Goal: Task Accomplishment & Management: Use online tool/utility

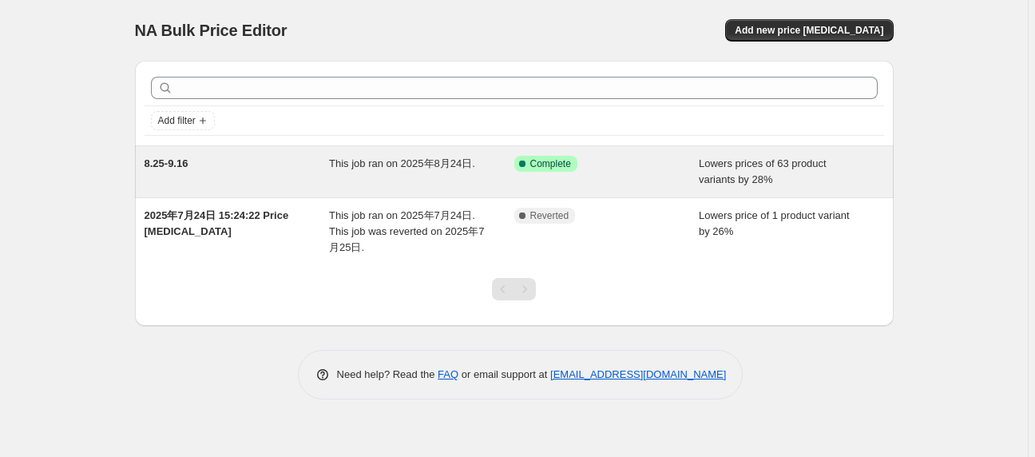
click at [402, 166] on span "This job ran on 2025年8月24日." at bounding box center [402, 163] width 146 height 12
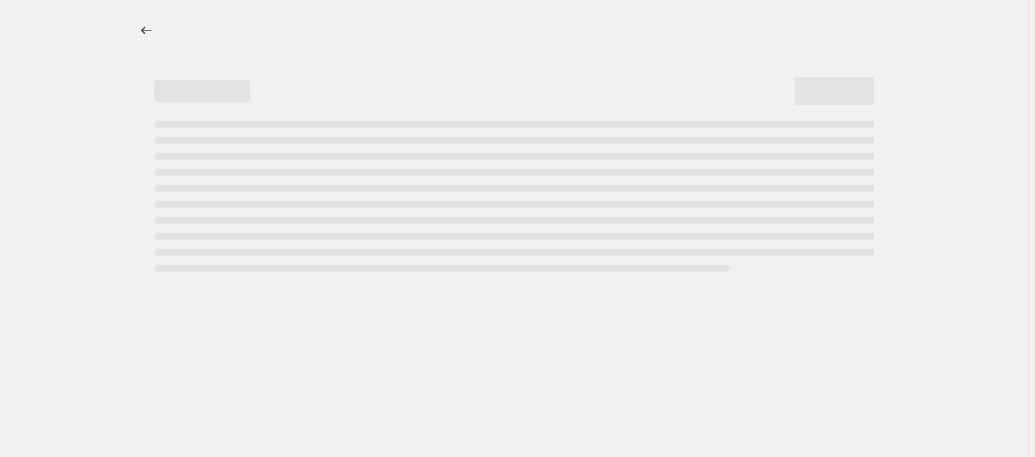
select select "percentage"
select select "no_change"
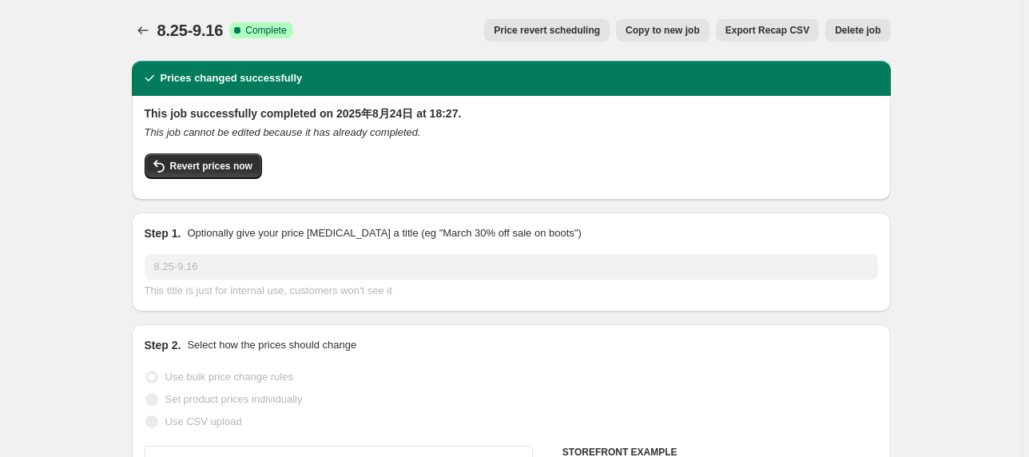
click at [600, 30] on span "Price revert scheduling" at bounding box center [547, 30] width 106 height 13
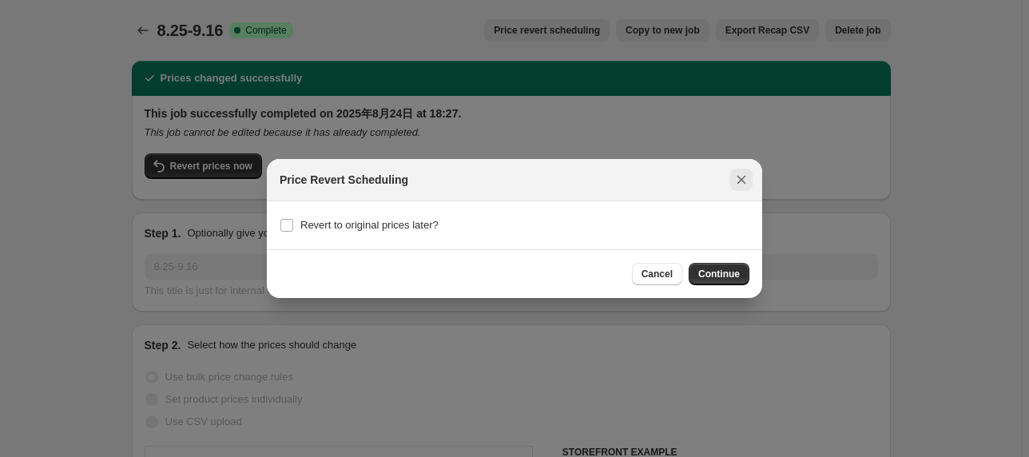
click at [745, 177] on icon "Close" at bounding box center [741, 180] width 16 height 16
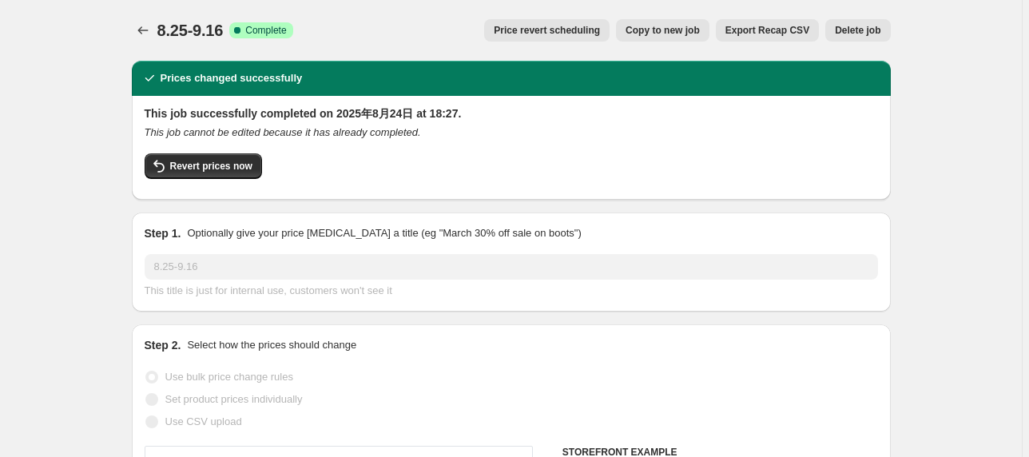
click at [551, 32] on span "Price revert scheduling" at bounding box center [547, 30] width 106 height 13
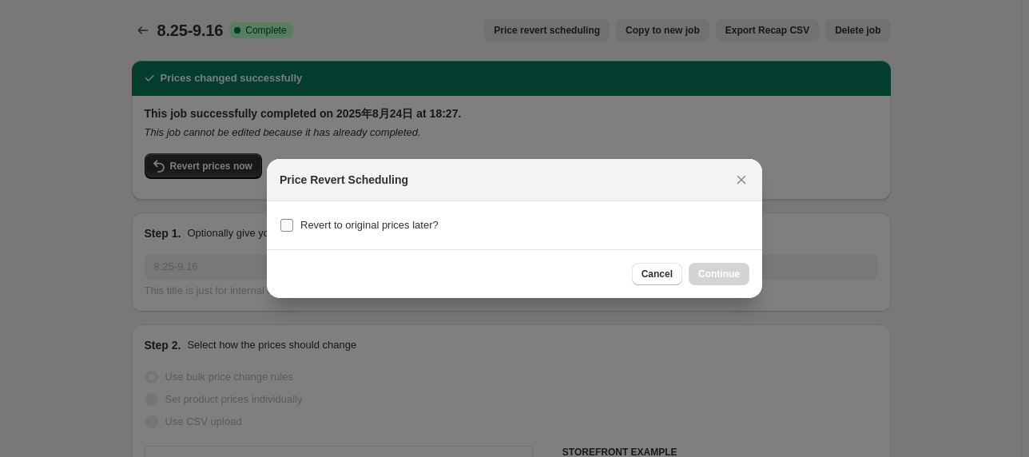
click at [292, 221] on input "Revert to original prices later?" at bounding box center [286, 225] width 13 height 13
checkbox input "true"
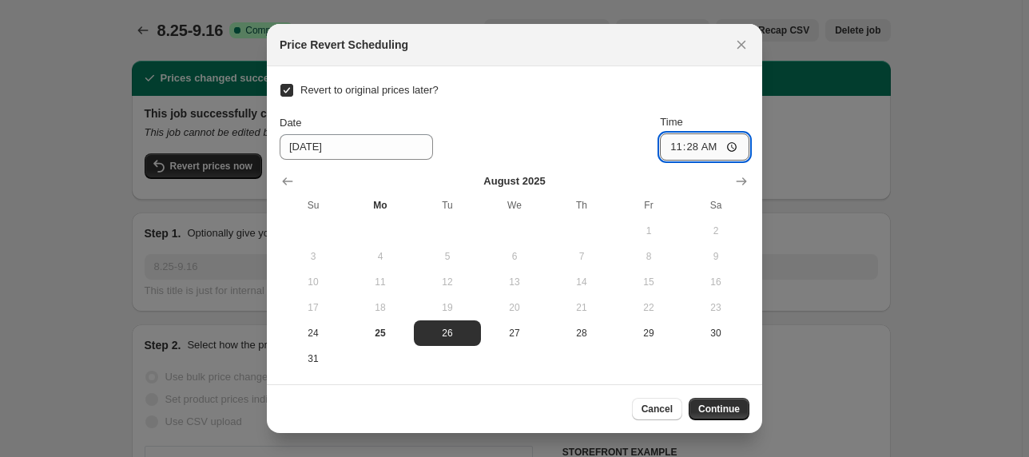
click at [725, 150] on input "11:28" at bounding box center [704, 146] width 89 height 27
type input "18:00"
click at [628, 112] on div "Revert to original prices later? Date 8/26/2025 Time 18:00 August 2025 Su Mo Tu…" at bounding box center [515, 225] width 470 height 292
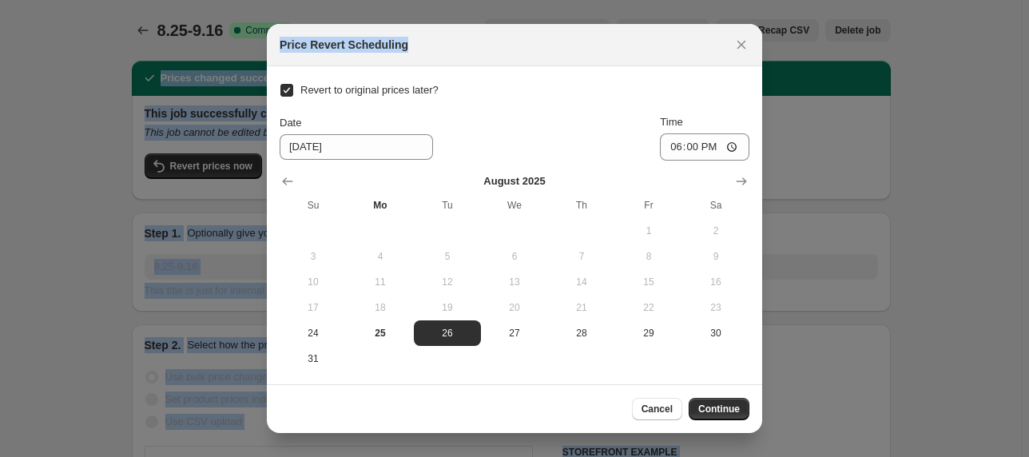
drag, startPoint x: 687, startPoint y: 6, endPoint x: 737, endPoint y: -3, distance: 50.5
click at [737, 0] on html "Home Settings Plans Skip to content 8.25-9.16. This page is ready 8.25-9.16 Suc…" at bounding box center [514, 228] width 1029 height 457
click at [638, 39] on div "Price Revert Scheduling" at bounding box center [500, 45] width 441 height 16
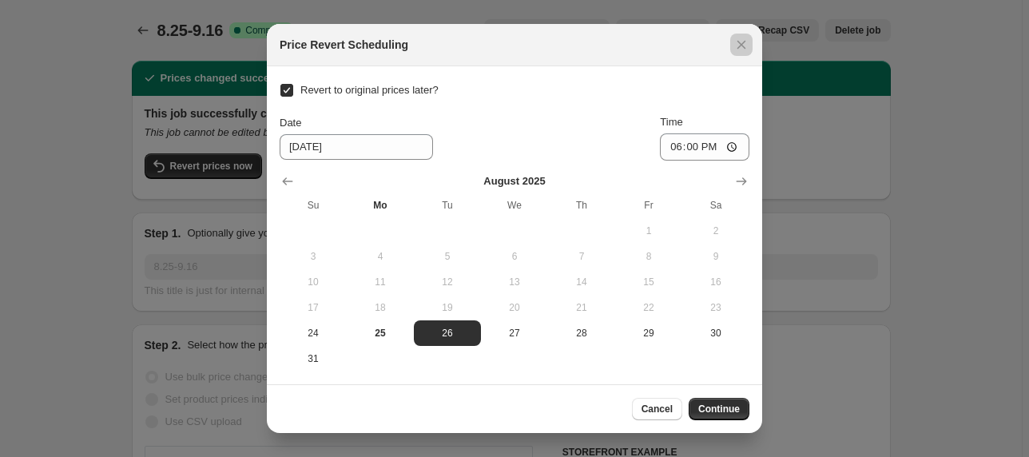
click at [211, 121] on div at bounding box center [514, 228] width 1029 height 457
checkbox input "false"
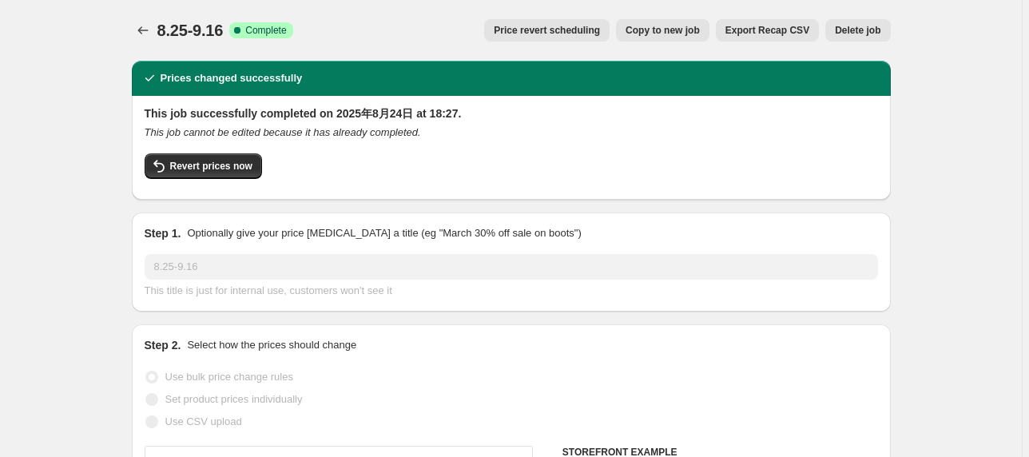
click at [486, 165] on div "Revert prices now" at bounding box center [511, 170] width 733 height 34
click at [532, 29] on span "Price revert scheduling" at bounding box center [547, 30] width 106 height 13
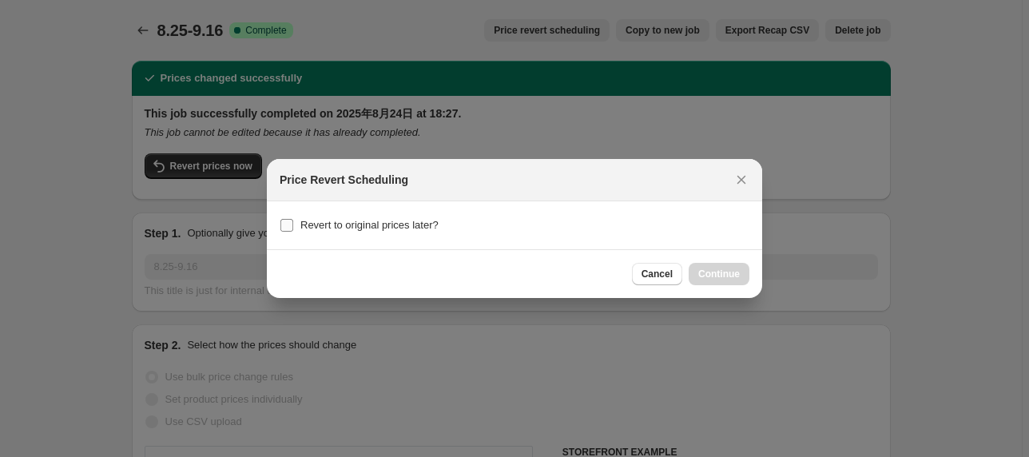
click at [286, 221] on input "Revert to original prices later?" at bounding box center [286, 225] width 13 height 13
checkbox input "true"
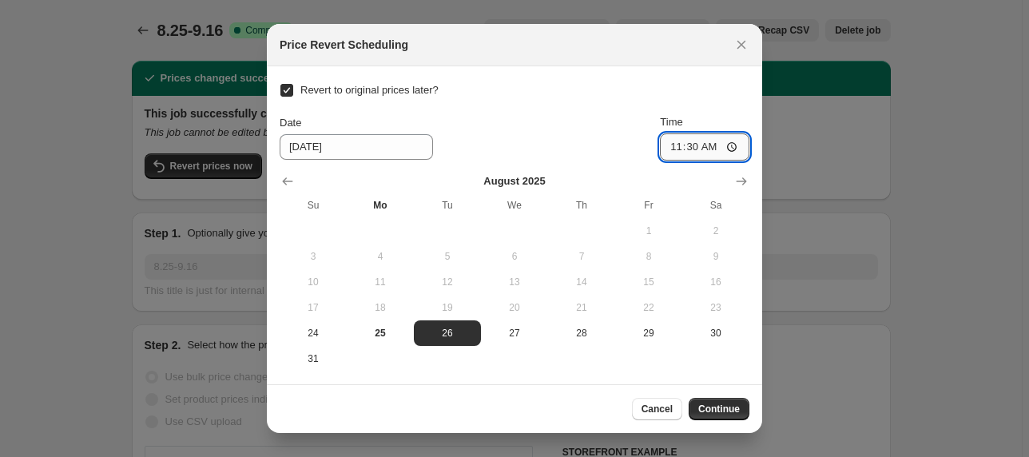
click at [714, 145] on input "11:30" at bounding box center [704, 146] width 89 height 27
click at [736, 150] on input "11:30" at bounding box center [704, 146] width 89 height 27
type input "16:35"
click at [620, 349] on td ":r1e:" at bounding box center [648, 359] width 67 height 26
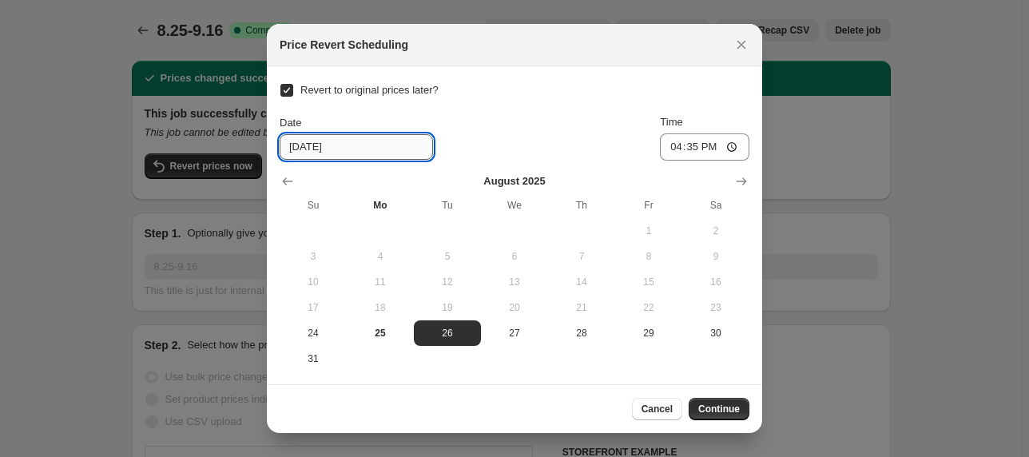
click at [307, 141] on input "8/26/2025" at bounding box center [356, 147] width 153 height 26
click at [299, 153] on input "8/26/2025" at bounding box center [356, 147] width 153 height 26
click at [293, 142] on input "8/26/2025" at bounding box center [356, 147] width 153 height 26
click at [304, 148] on input "8/26/2025" at bounding box center [356, 147] width 153 height 26
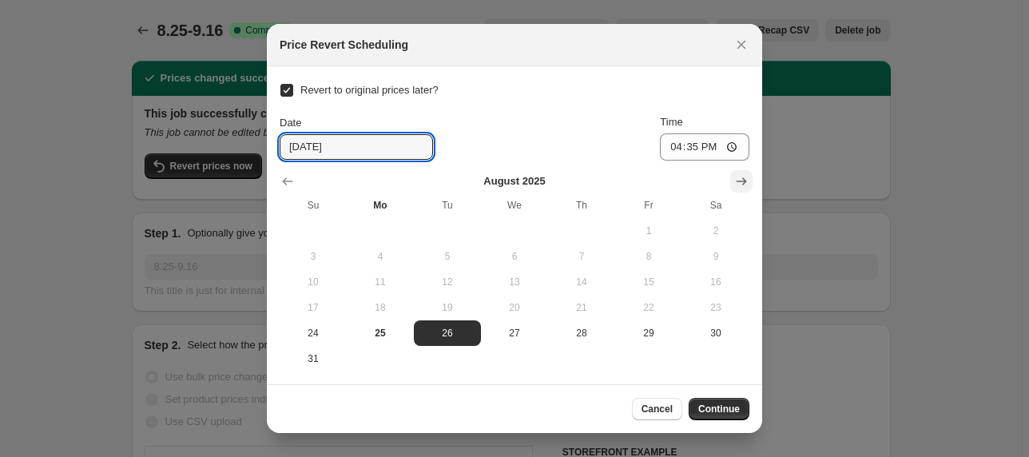
click at [737, 185] on icon "Show next month, September 2025" at bounding box center [741, 181] width 16 height 16
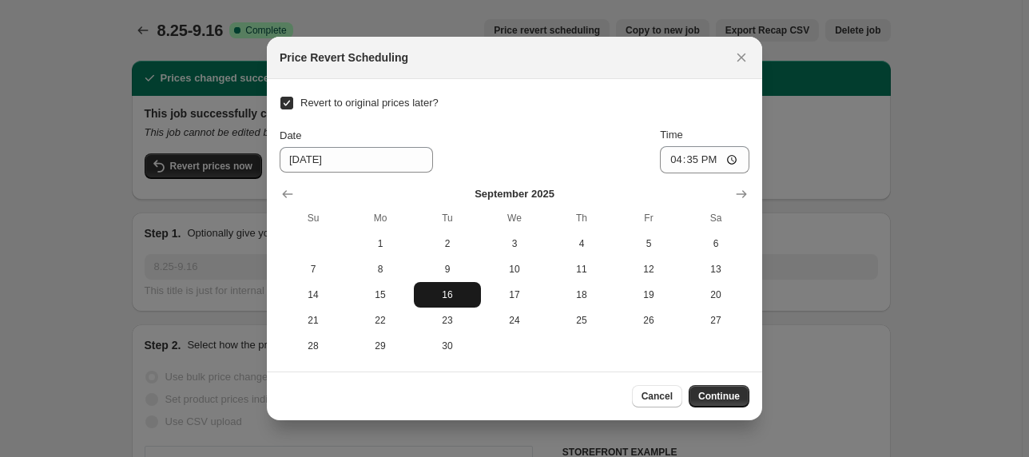
click at [471, 288] on span "16" at bounding box center [447, 294] width 54 height 13
type input "9/16/2025"
click at [713, 402] on span "Continue" at bounding box center [719, 396] width 42 height 13
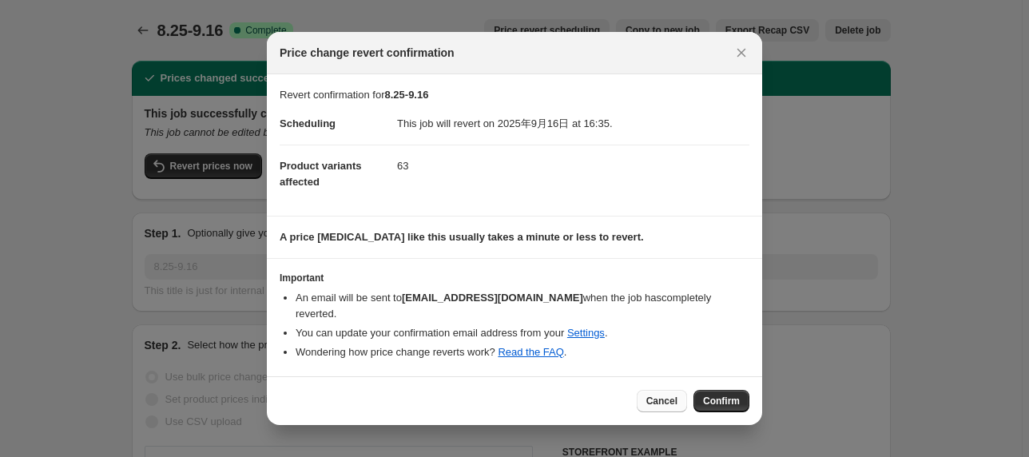
drag, startPoint x: 665, startPoint y: 393, endPoint x: 665, endPoint y: 405, distance: 12.0
click at [665, 396] on span "Cancel" at bounding box center [661, 401] width 31 height 13
checkbox input "false"
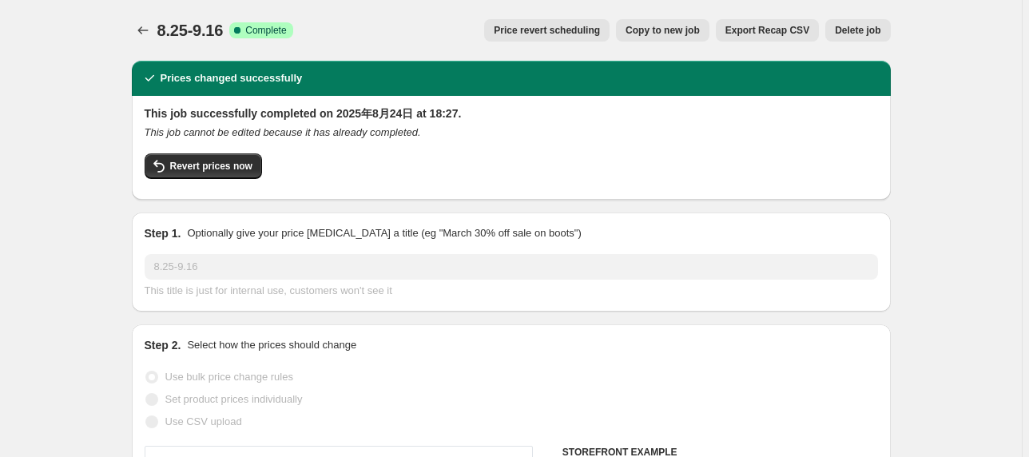
click at [582, 38] on button "Price revert scheduling" at bounding box center [546, 30] width 125 height 22
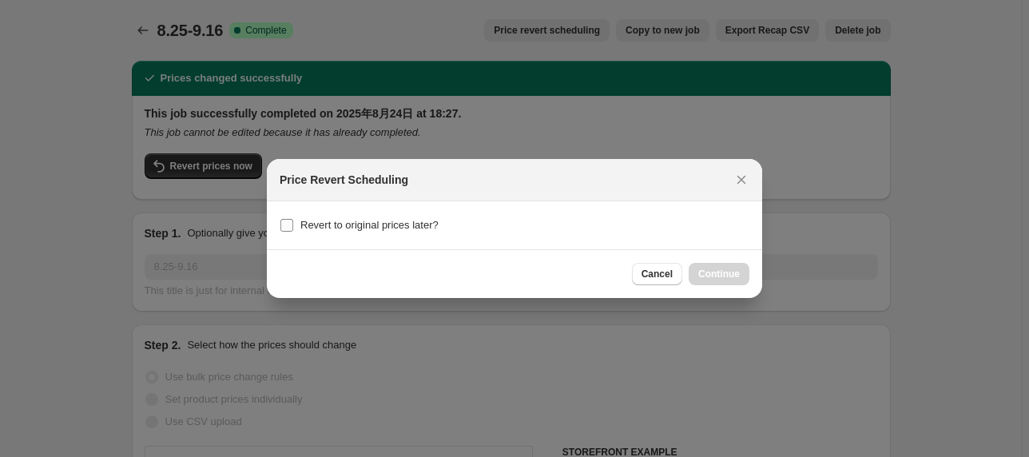
click at [296, 225] on label "Revert to original prices later?" at bounding box center [359, 225] width 159 height 22
click at [293, 225] on input "Revert to original prices later?" at bounding box center [286, 225] width 13 height 13
checkbox input "true"
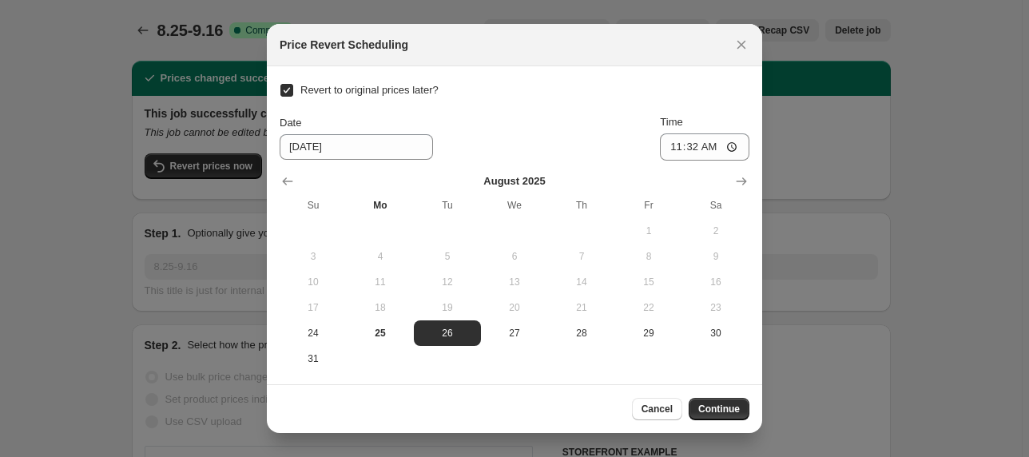
click at [742, 178] on icon "Show next month, September 2025" at bounding box center [741, 181] width 16 height 16
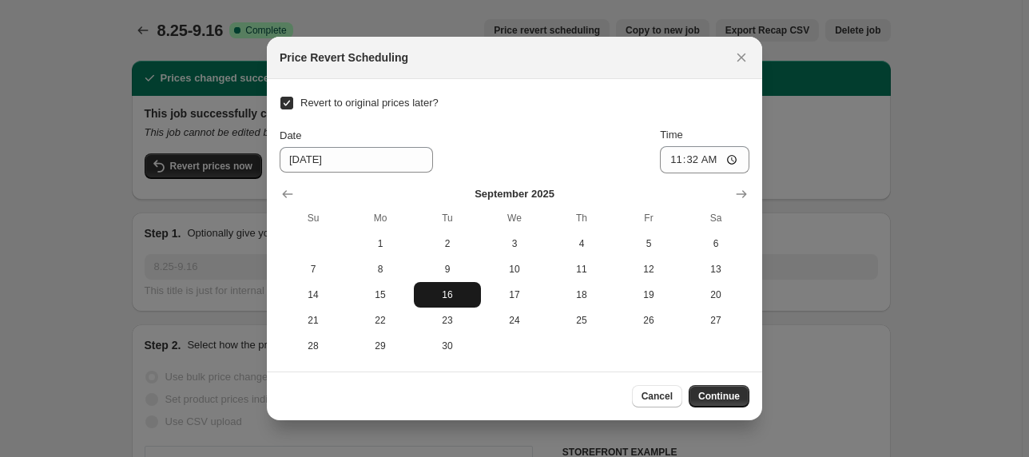
click at [462, 300] on span "16" at bounding box center [447, 294] width 54 height 13
type input "9/16/2025"
click at [704, 161] on input "11:32" at bounding box center [704, 159] width 89 height 27
click at [732, 160] on input "11:32" at bounding box center [704, 159] width 89 height 27
type input "18:32"
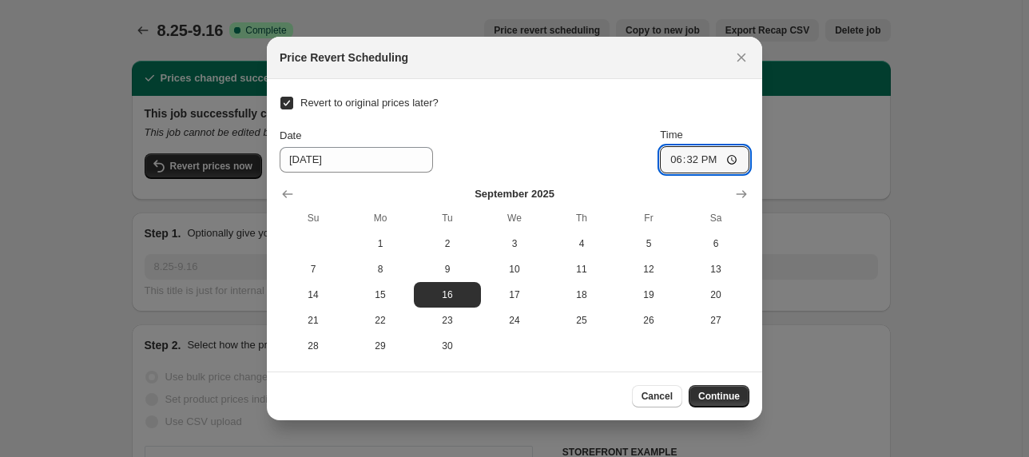
click at [628, 400] on div "Cancel Continue" at bounding box center [515, 396] width 470 height 22
click at [723, 396] on span "Continue" at bounding box center [719, 396] width 42 height 13
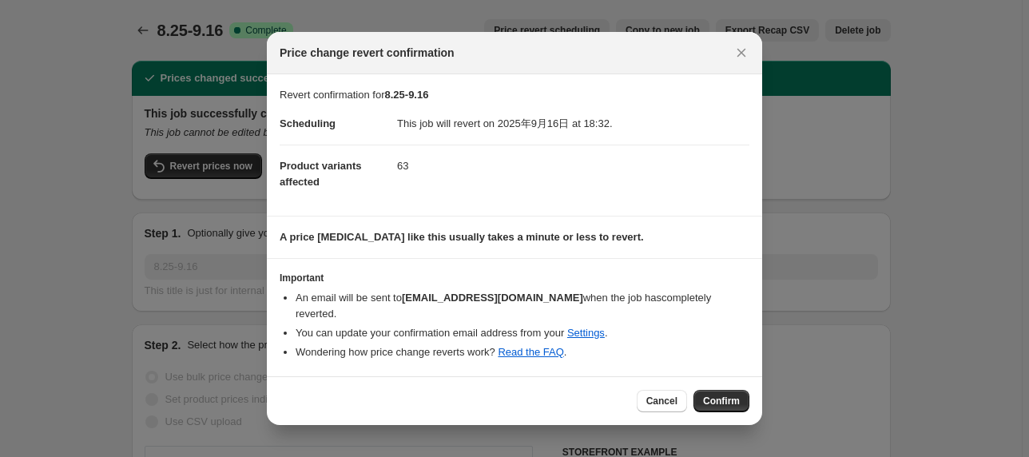
click at [711, 393] on button "Confirm" at bounding box center [722, 401] width 56 height 22
